Goal: Navigation & Orientation: Find specific page/section

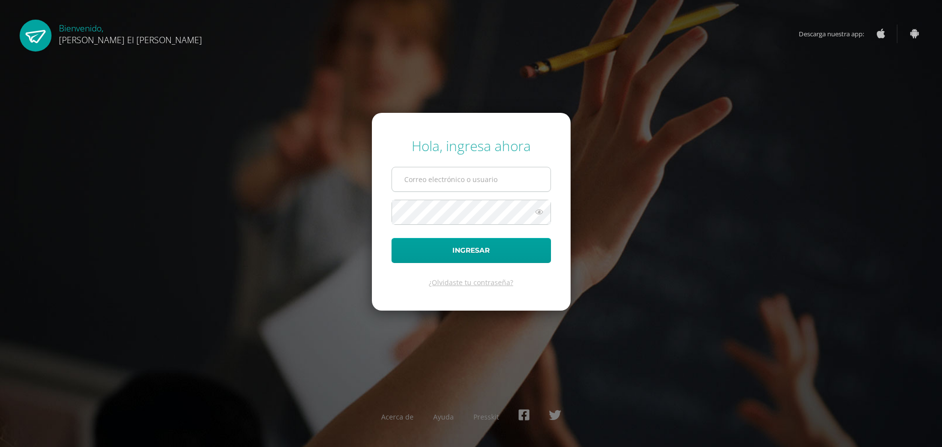
click at [467, 176] on input "text" at bounding box center [471, 179] width 158 height 24
type input "B"
type input "b"
type input "bayron.giron@gmail.com"
click at [391, 238] on button "Ingresar" at bounding box center [470, 250] width 159 height 25
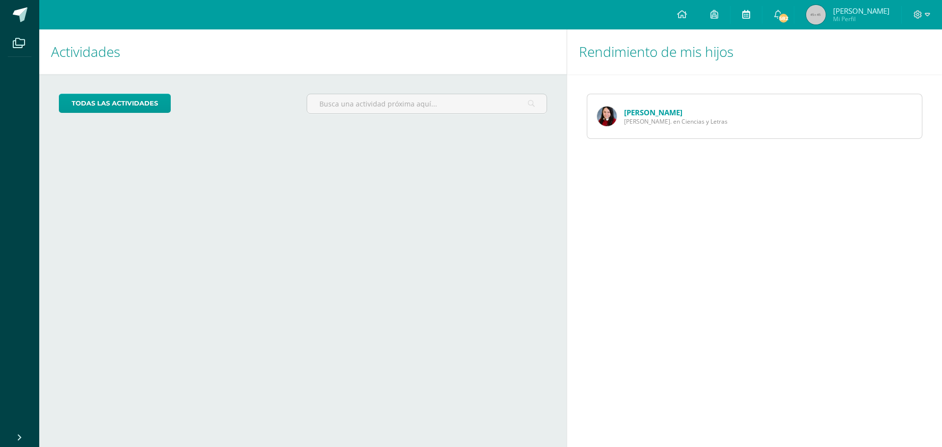
click at [750, 13] on icon at bounding box center [746, 14] width 8 height 9
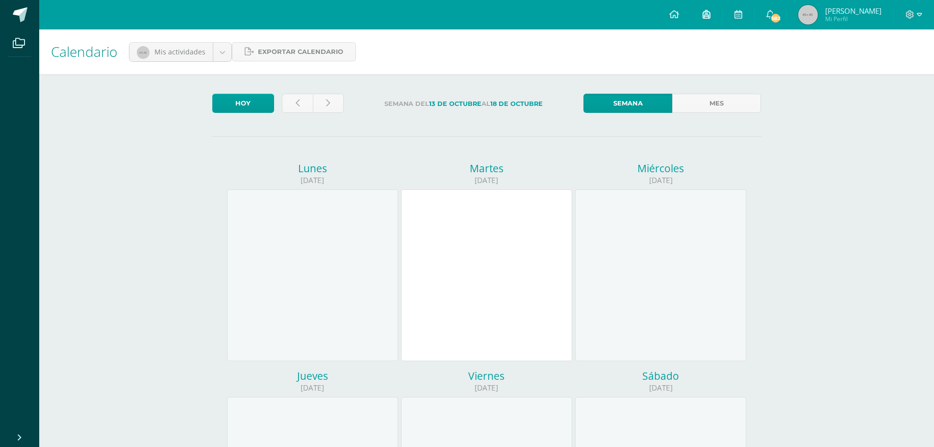
click at [711, 13] on icon at bounding box center [707, 14] width 8 height 9
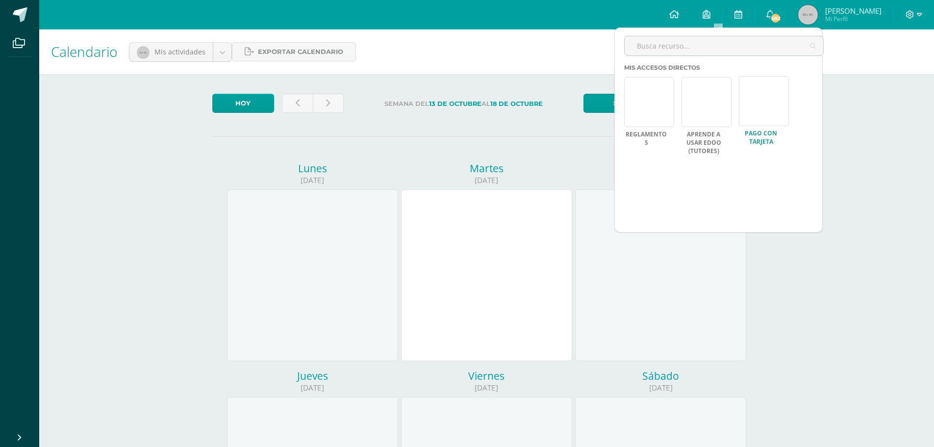
click at [768, 111] on link at bounding box center [764, 101] width 50 height 50
click at [858, 257] on div "Calendario Mis actividades Mis actividades Actividades de Paula Girón Exportar …" at bounding box center [486, 423] width 895 height 789
